Goal: Information Seeking & Learning: Learn about a topic

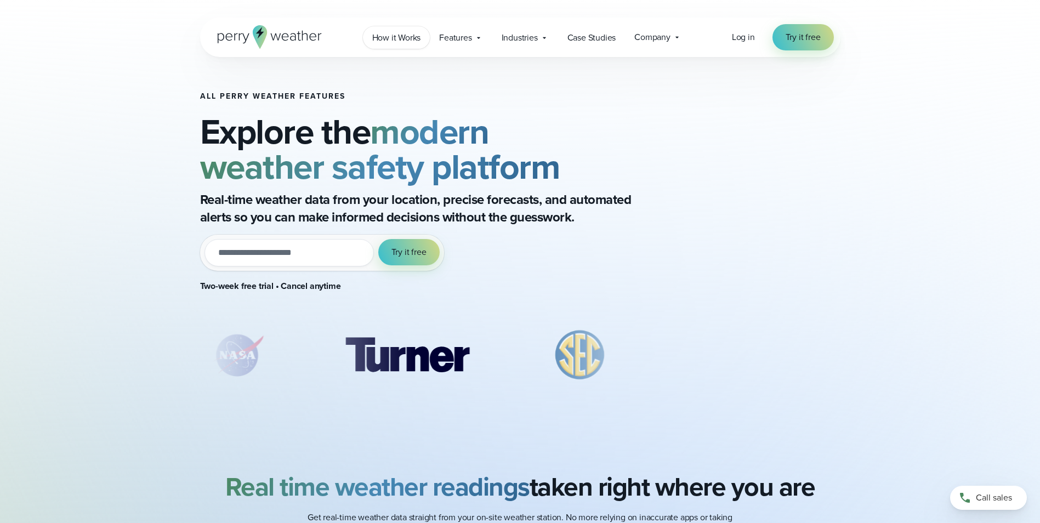
click at [393, 37] on span "How it Works" at bounding box center [396, 37] width 49 height 13
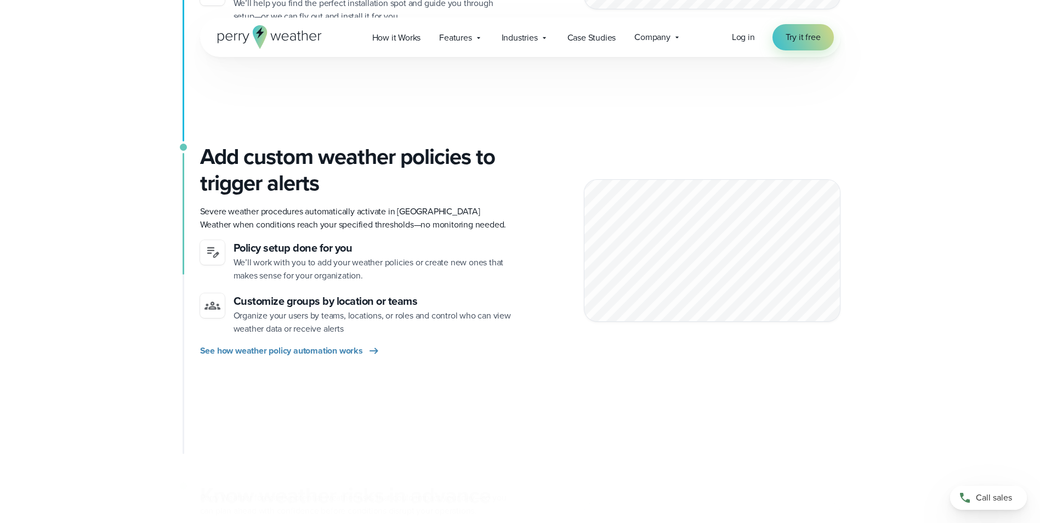
scroll to position [548, 0]
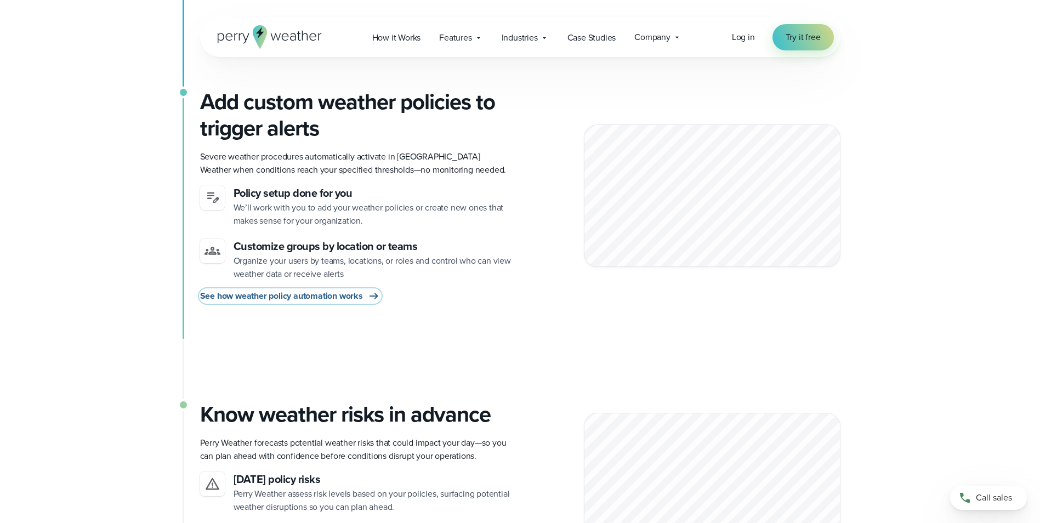
click at [308, 297] on span "See how weather policy automation works" at bounding box center [281, 295] width 163 height 13
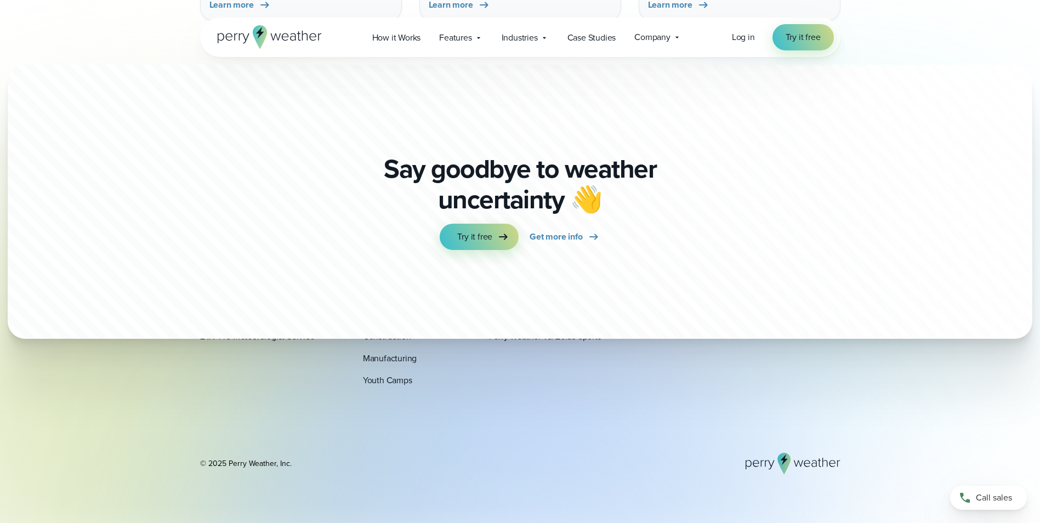
scroll to position [3365, 0]
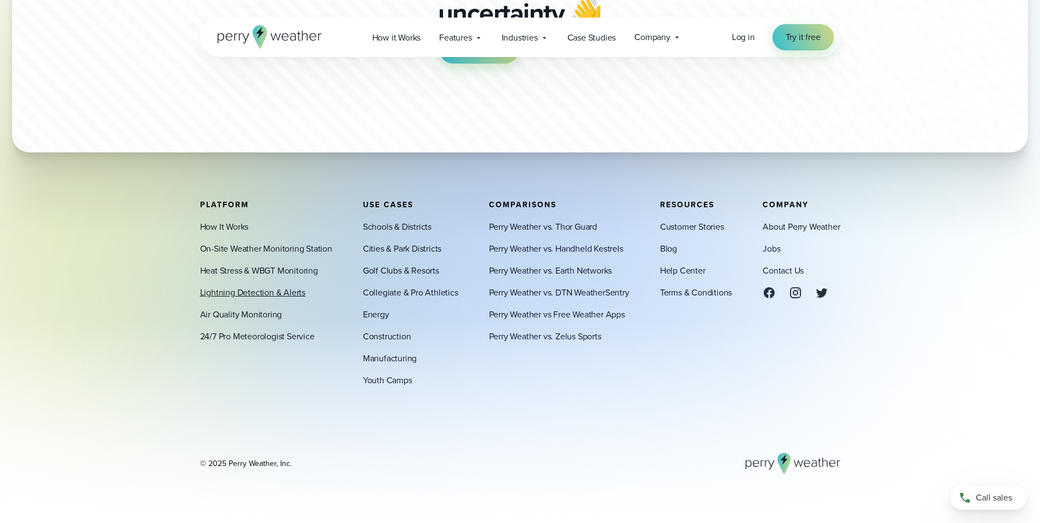
click at [245, 288] on link "Lightning Detection & Alerts" at bounding box center [252, 292] width 105 height 13
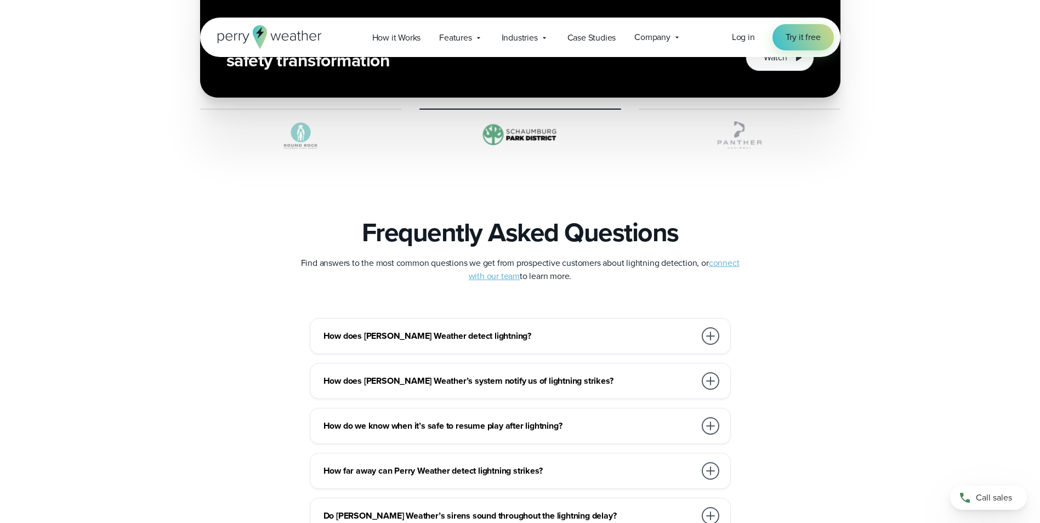
scroll to position [2356, 0]
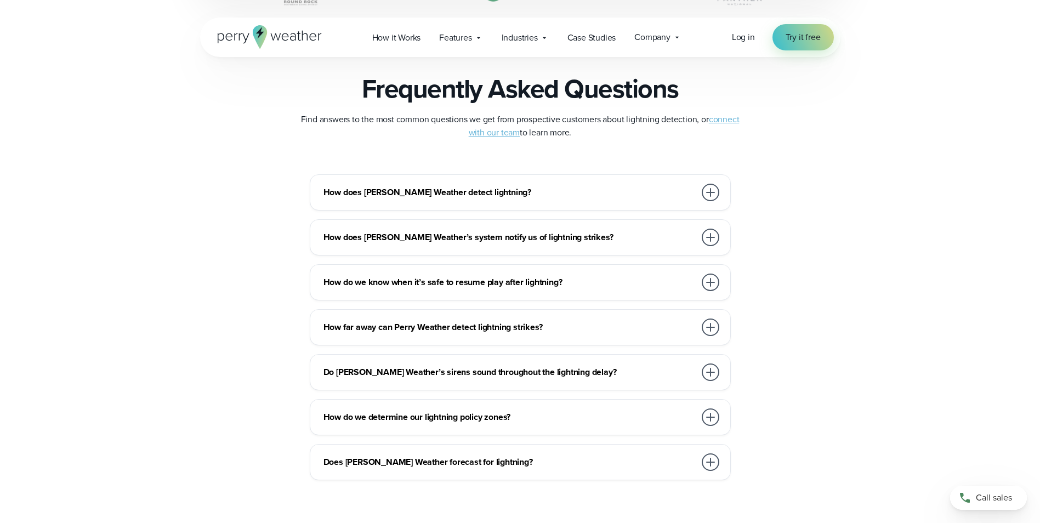
click at [704, 238] on div at bounding box center [710, 238] width 18 height 18
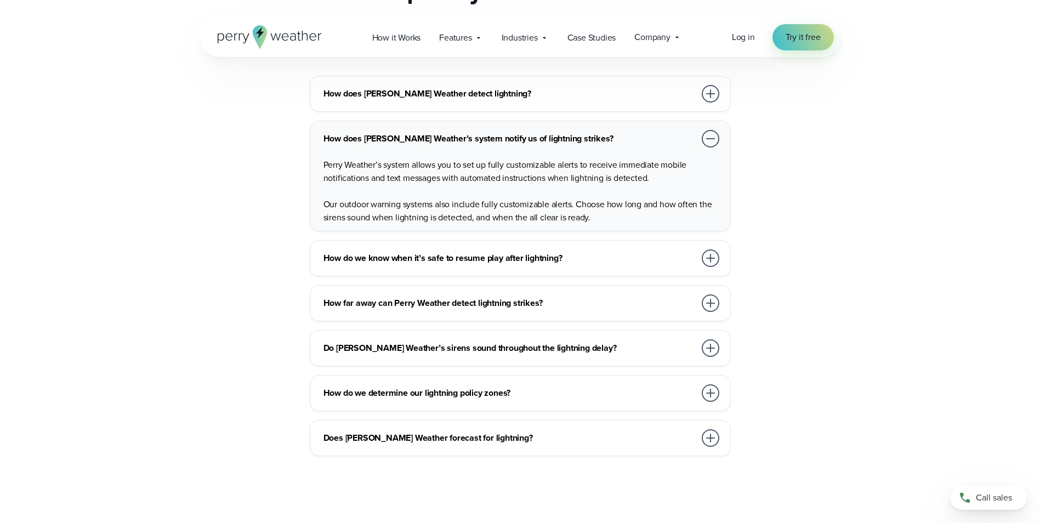
scroll to position [2466, 0]
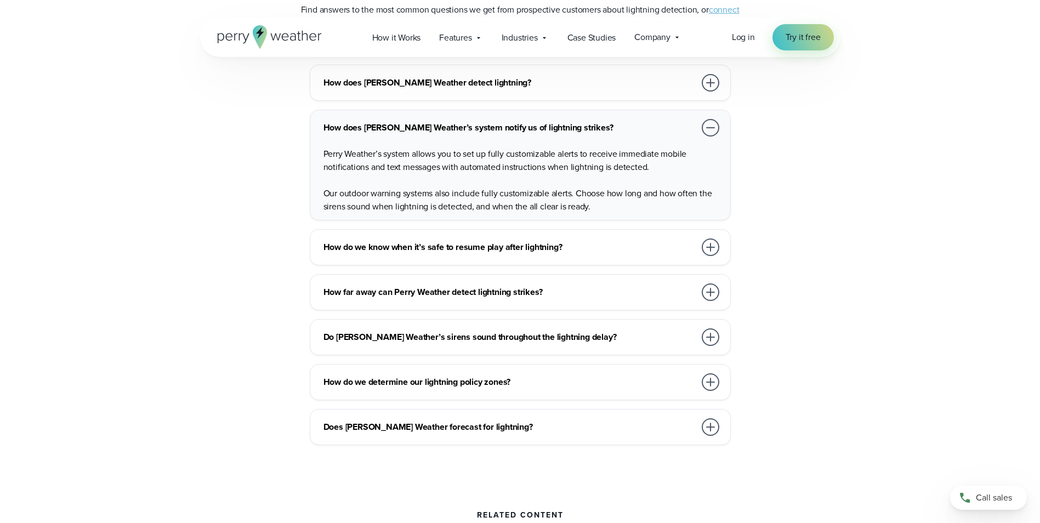
click at [614, 297] on h3 "How far away can Perry Weather detect lightning strikes?" at bounding box center [509, 292] width 372 height 13
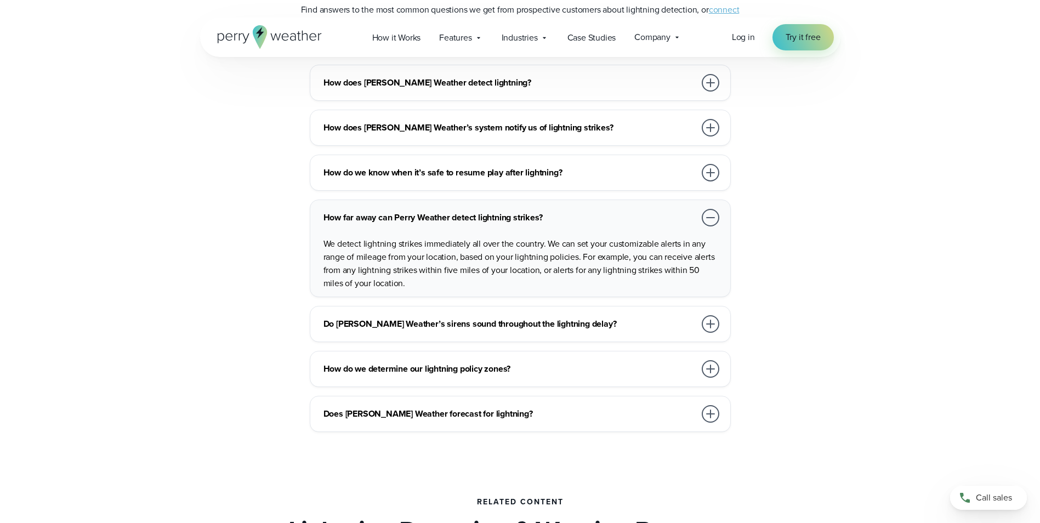
click at [595, 330] on div "Do Perry Weather’s sirens sound throughout the lightning delay?" at bounding box center [522, 324] width 398 height 22
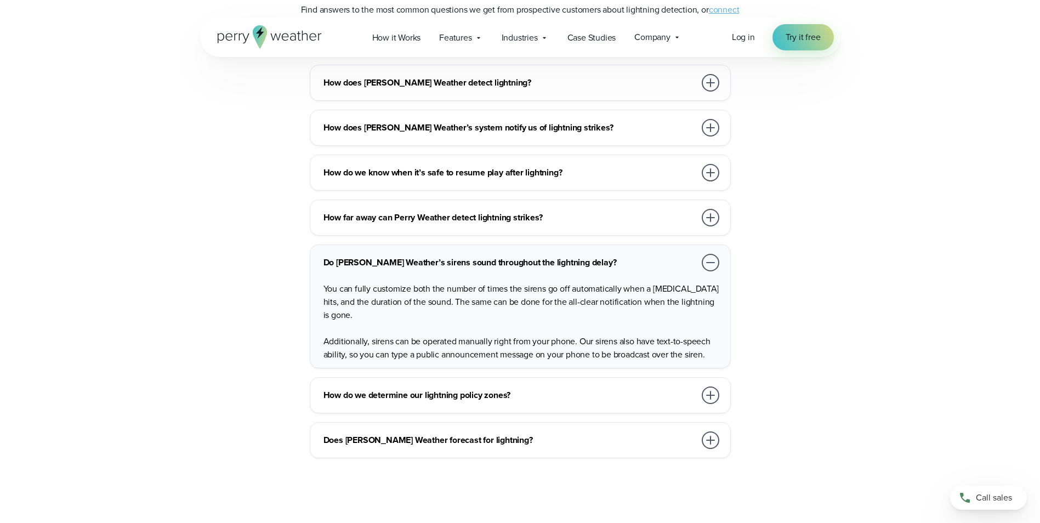
click at [533, 395] on h3 "How do we determine our lightning policy zones?" at bounding box center [509, 395] width 372 height 13
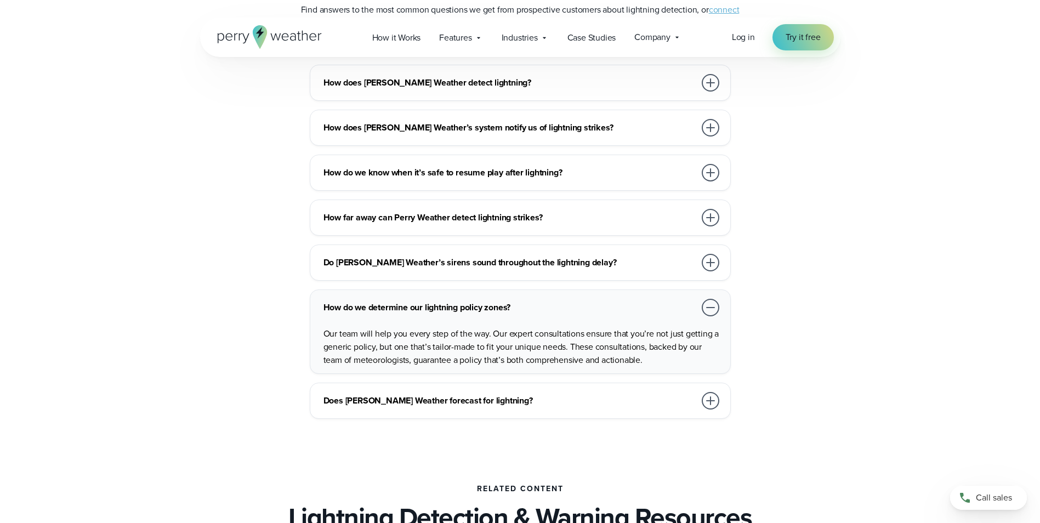
click at [535, 392] on div "Does Perry Weather forecast for lightning?" at bounding box center [522, 401] width 398 height 22
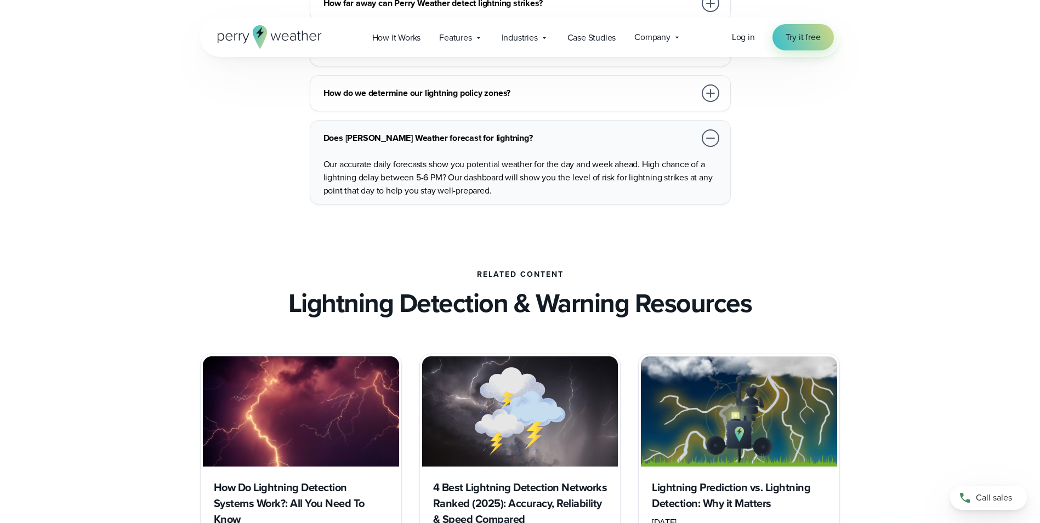
scroll to position [2795, 0]
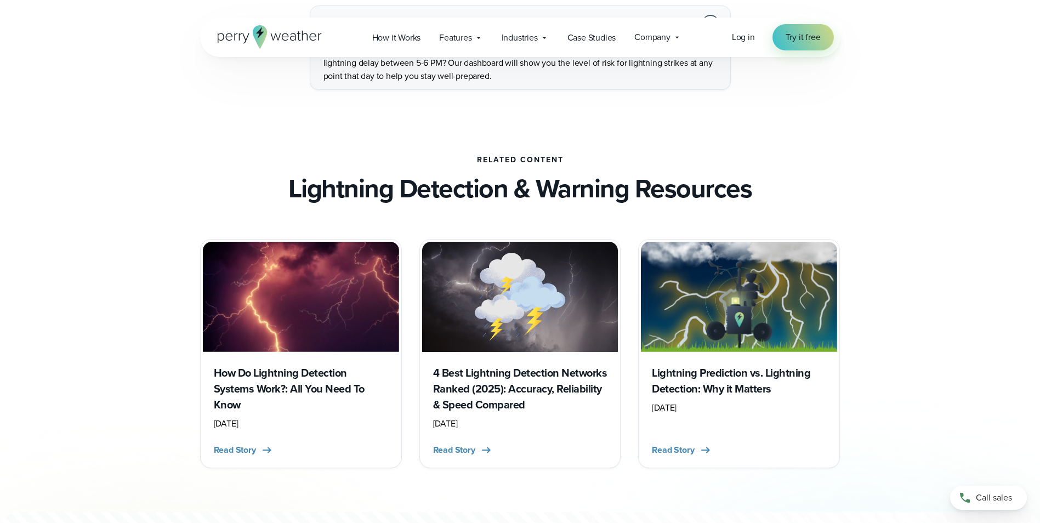
click at [530, 382] on h3 "4 Best Lightning Detection Networks Ranked (2025): Accuracy, Reliability & Spee…" at bounding box center [520, 389] width 174 height 48
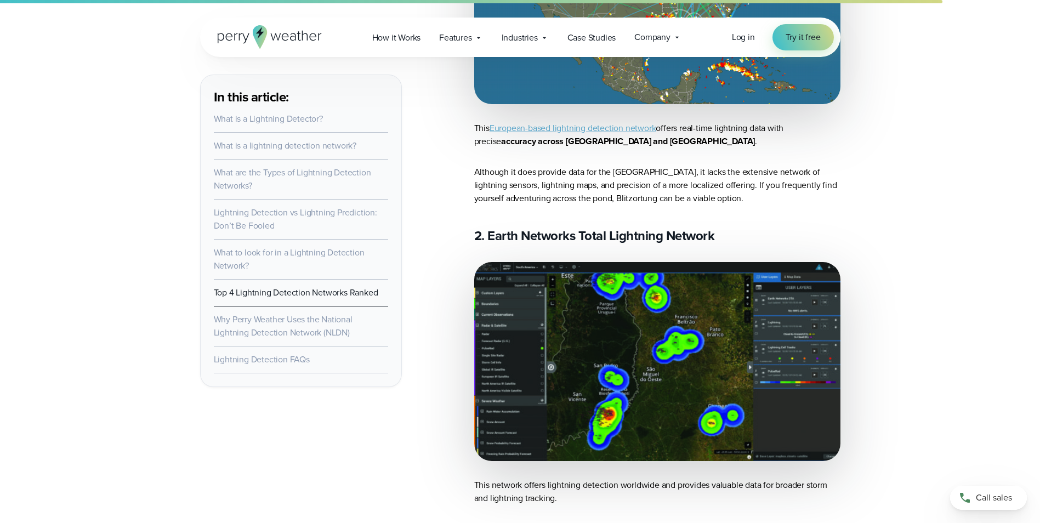
scroll to position [4822, 0]
